Goal: Transaction & Acquisition: Purchase product/service

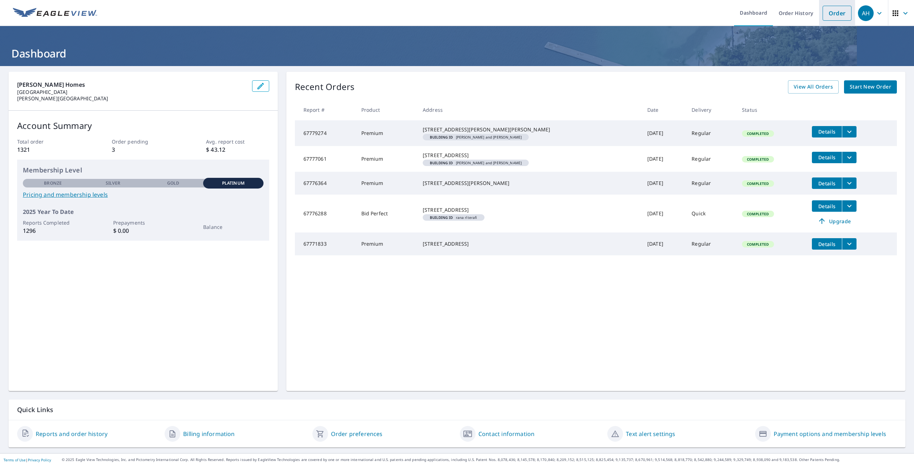
click at [833, 15] on link "Order" at bounding box center [837, 13] width 29 height 15
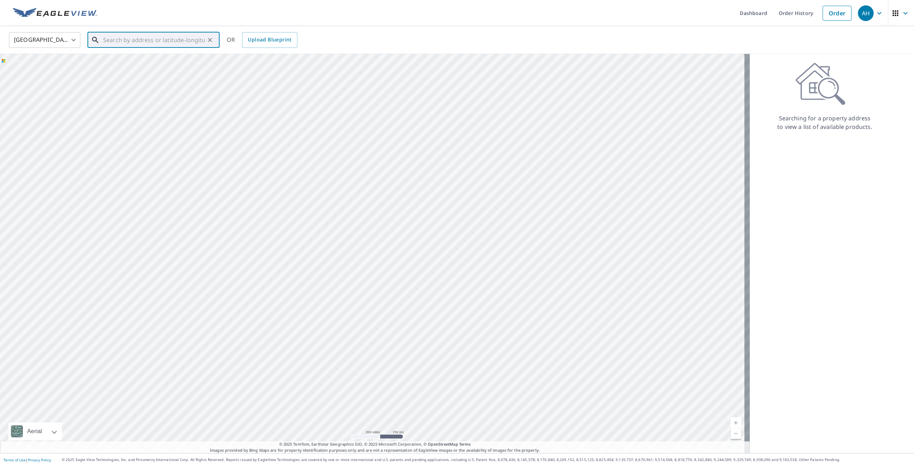
paste input "[STREET_ADDRESS][PERSON_NAME]"
drag, startPoint x: 159, startPoint y: 134, endPoint x: 145, endPoint y: 67, distance: 68.3
click at [145, 67] on p "[GEOGRAPHIC_DATA], [GEOGRAPHIC_DATA] 48084" at bounding box center [158, 72] width 112 height 14
type input "[STREET_ADDRESS][PERSON_NAME]"
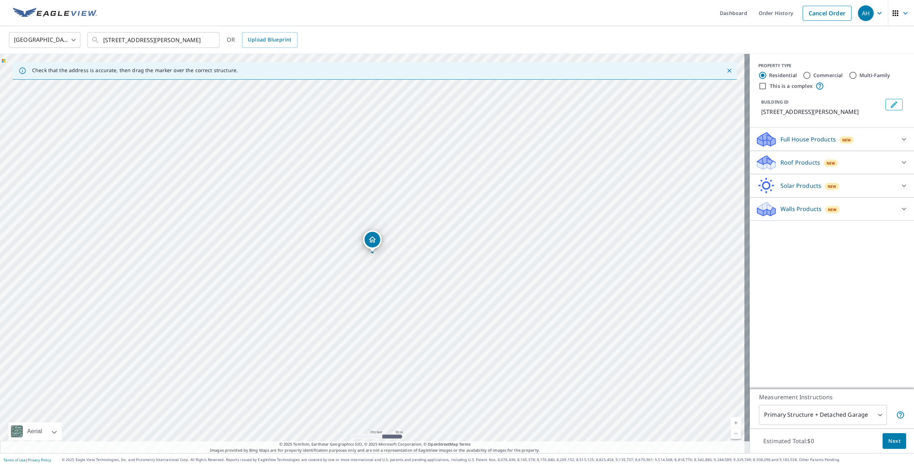
click at [890, 106] on icon "Edit building 1" at bounding box center [894, 104] width 9 height 9
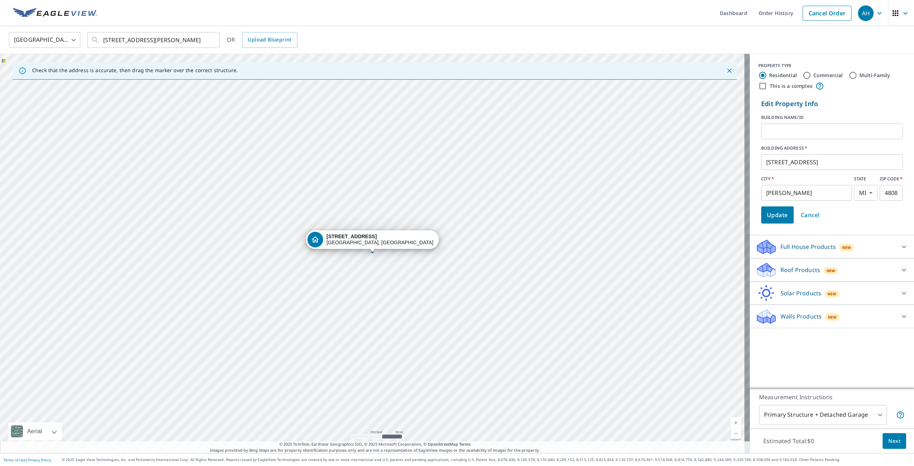
click at [804, 131] on input "text" at bounding box center [831, 131] width 141 height 20
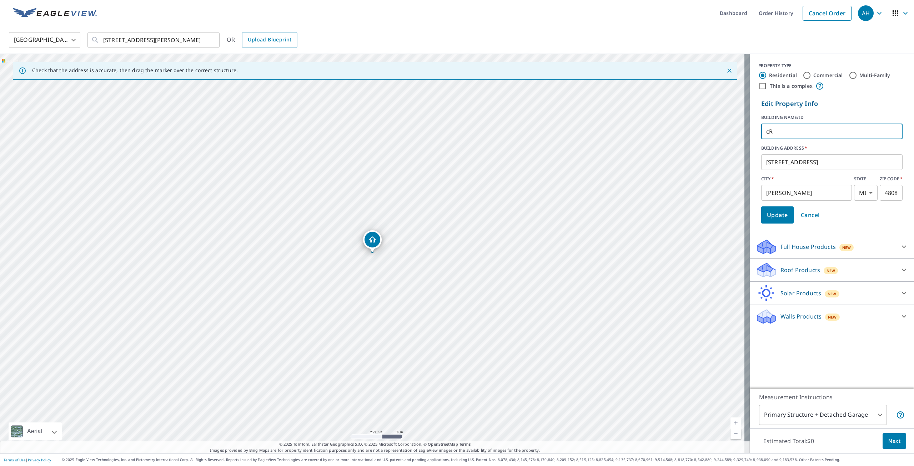
type input "c"
click at [827, 135] on input "[PERSON_NAME]" at bounding box center [831, 131] width 141 height 20
type input "[PERSON_NAME]"
click at [773, 216] on span "Update" at bounding box center [777, 215] width 21 height 10
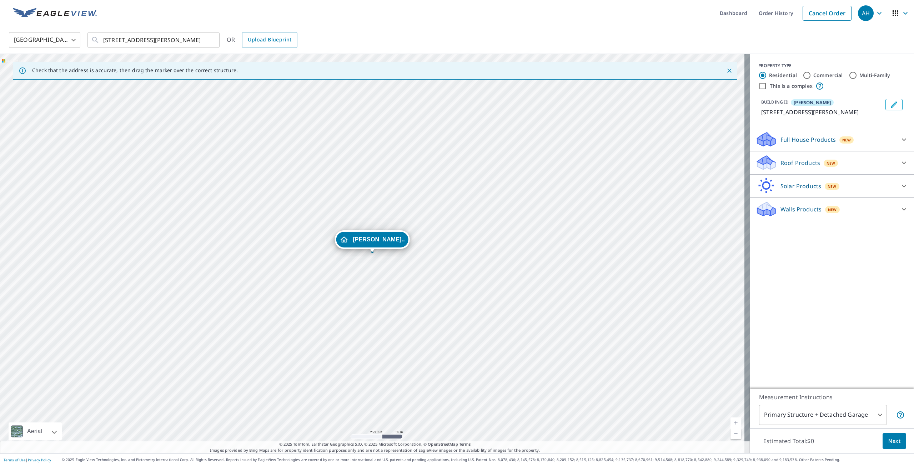
click at [798, 169] on div "Roof Products New" at bounding box center [826, 162] width 140 height 17
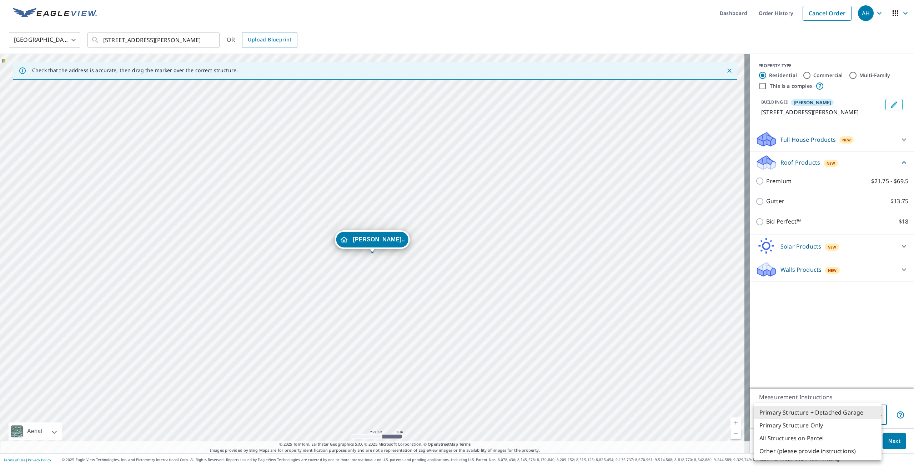
click at [829, 414] on body "AH AH Dashboard Order History Cancel Order AH [GEOGRAPHIC_DATA] [GEOGRAPHIC_DAT…" at bounding box center [457, 233] width 914 height 466
click at [835, 429] on li "Primary Structure Only" at bounding box center [818, 425] width 128 height 13
type input "2"
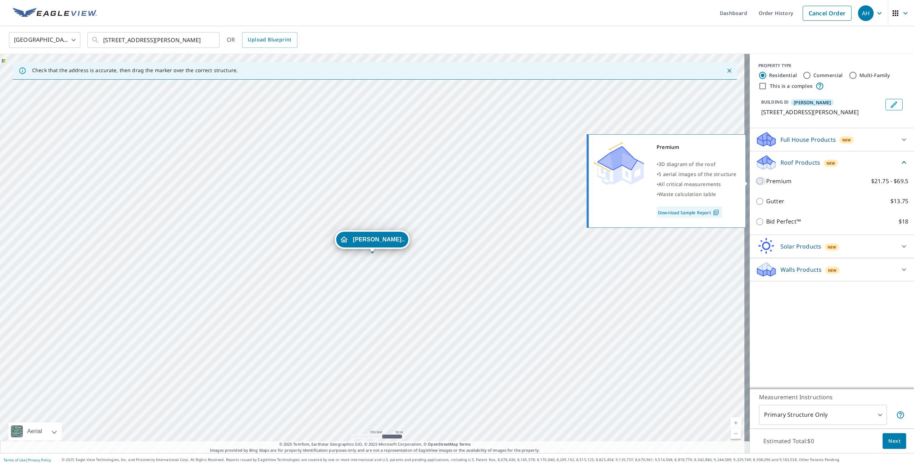
click at [756, 181] on input "Premium $21.75 - $69.5" at bounding box center [761, 181] width 11 height 9
checkbox input "true"
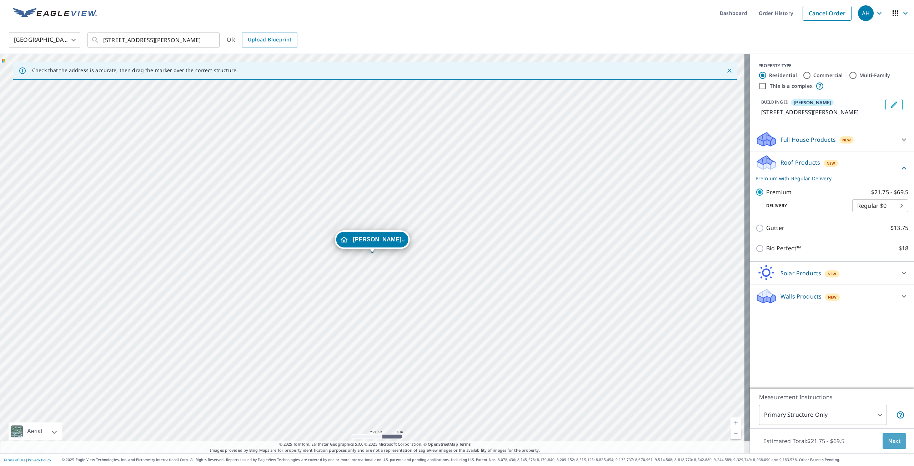
click at [892, 444] on span "Next" at bounding box center [895, 441] width 12 height 9
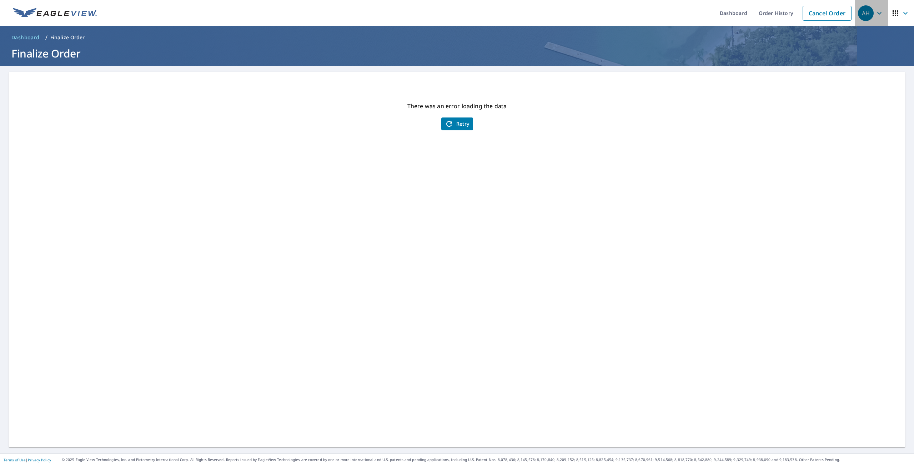
click at [860, 10] on div "AH" at bounding box center [866, 13] width 16 height 16
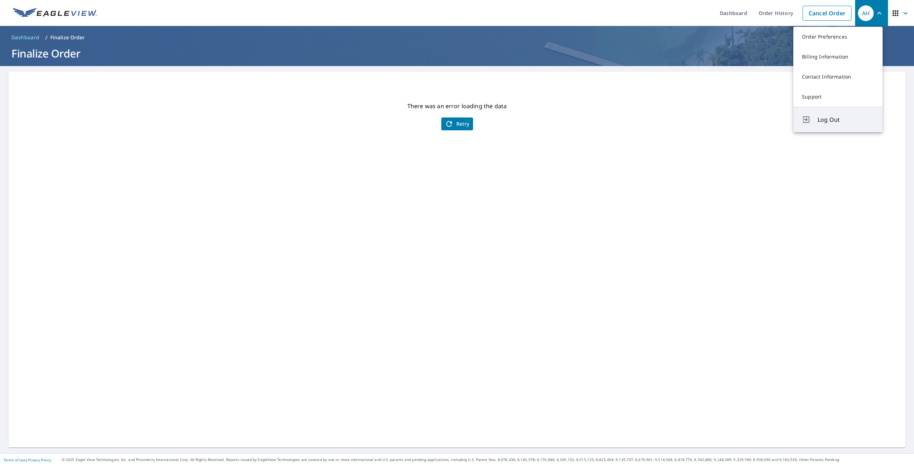
click at [826, 116] on span "Log Out" at bounding box center [846, 119] width 56 height 9
